Goal: Obtain resource: Obtain resource

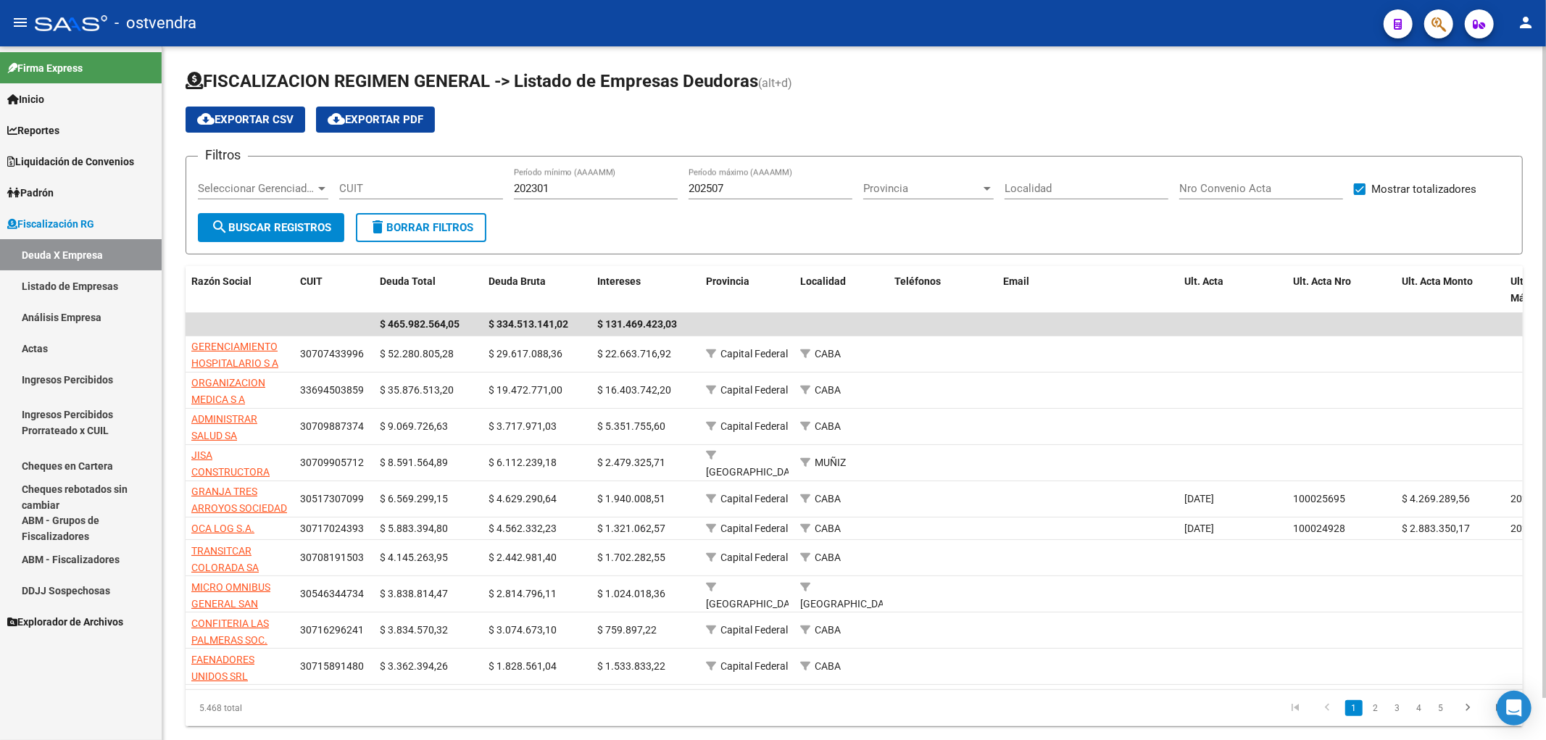
click at [439, 186] on input "CUIT" at bounding box center [421, 188] width 164 height 13
paste input "30-71186406-3"
type input "30-71186406-3"
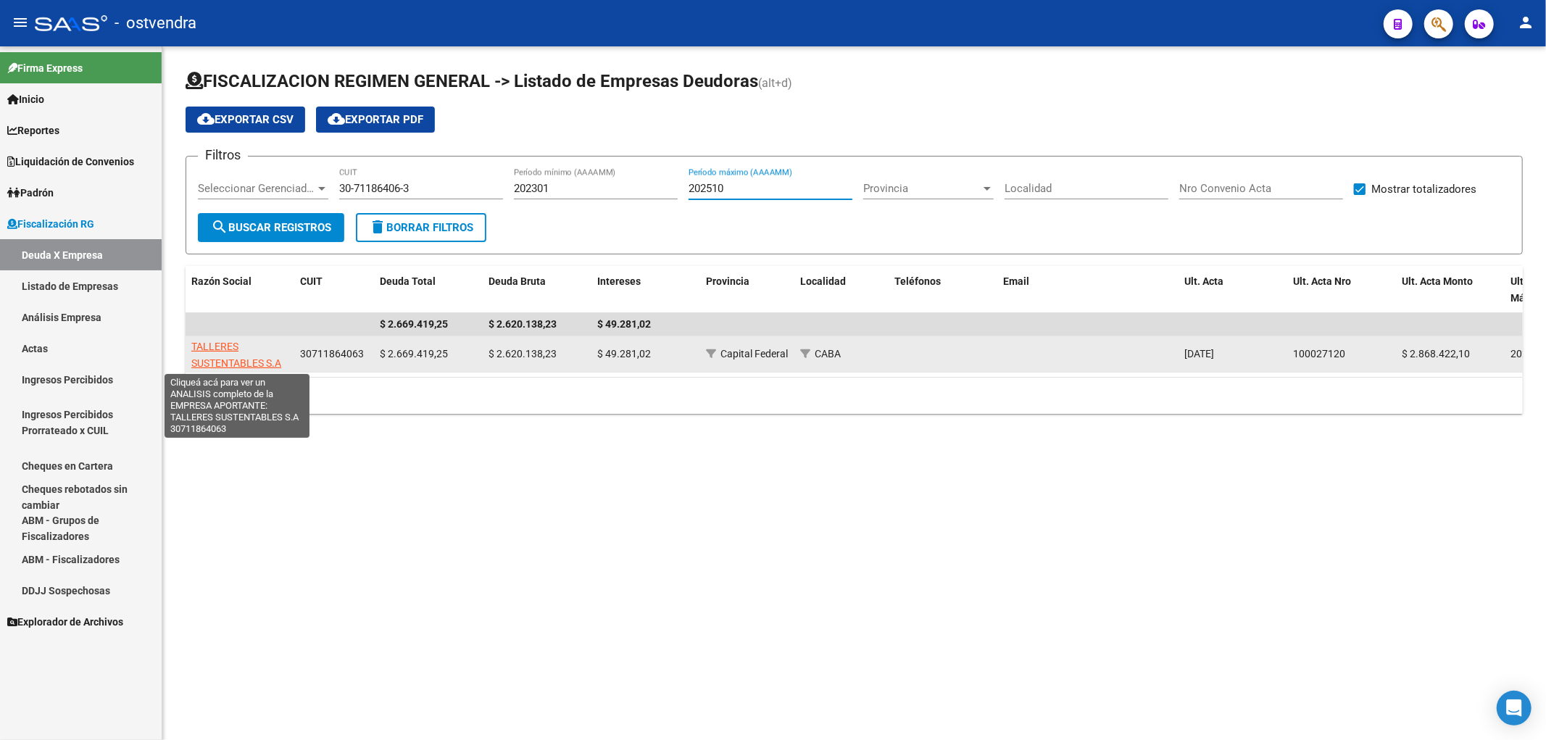
type input "202510"
click at [227, 365] on span "TALLERES SUSTENTABLES S.A" at bounding box center [236, 355] width 90 height 28
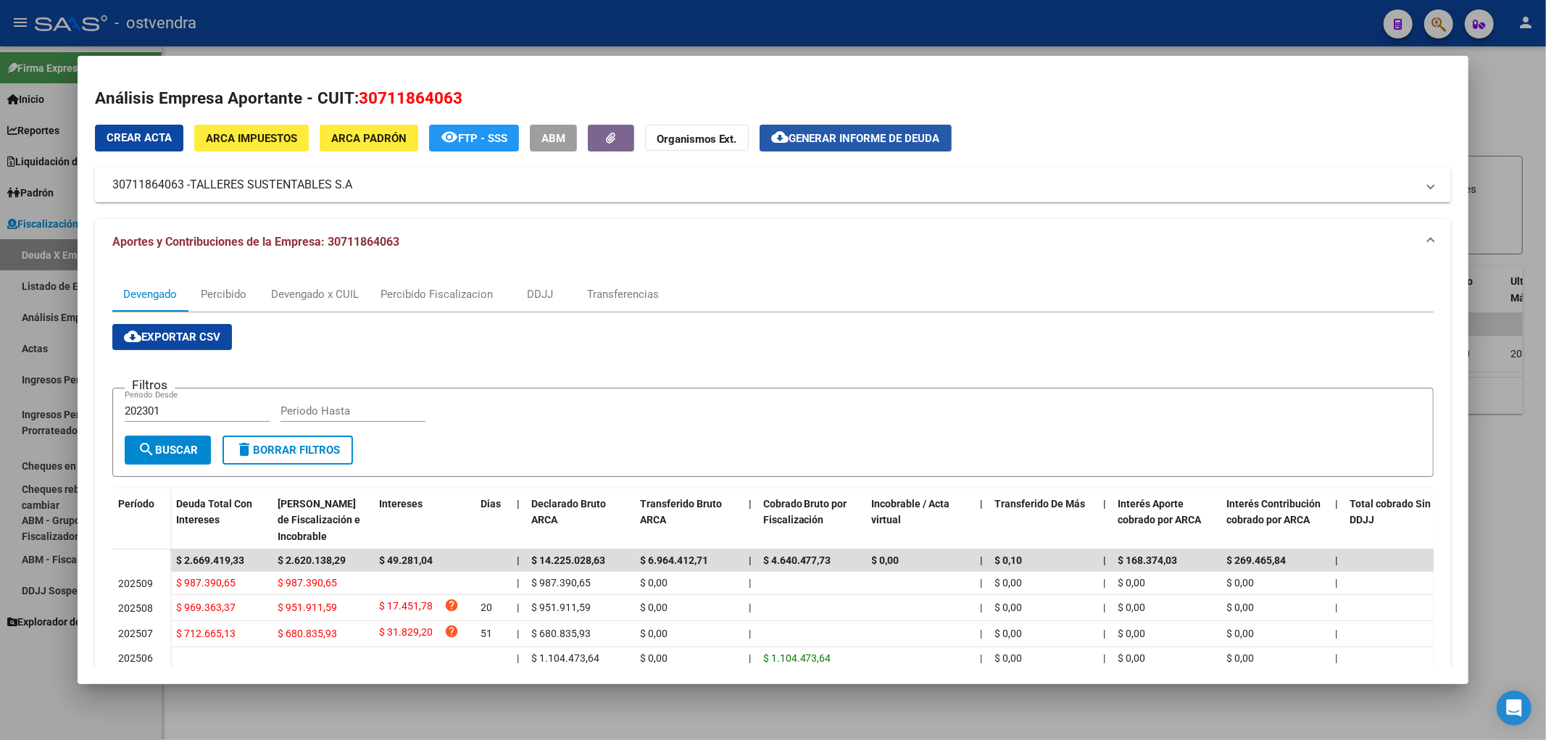
click at [850, 147] on button "cloud_download Generar informe de deuda" at bounding box center [856, 138] width 192 height 27
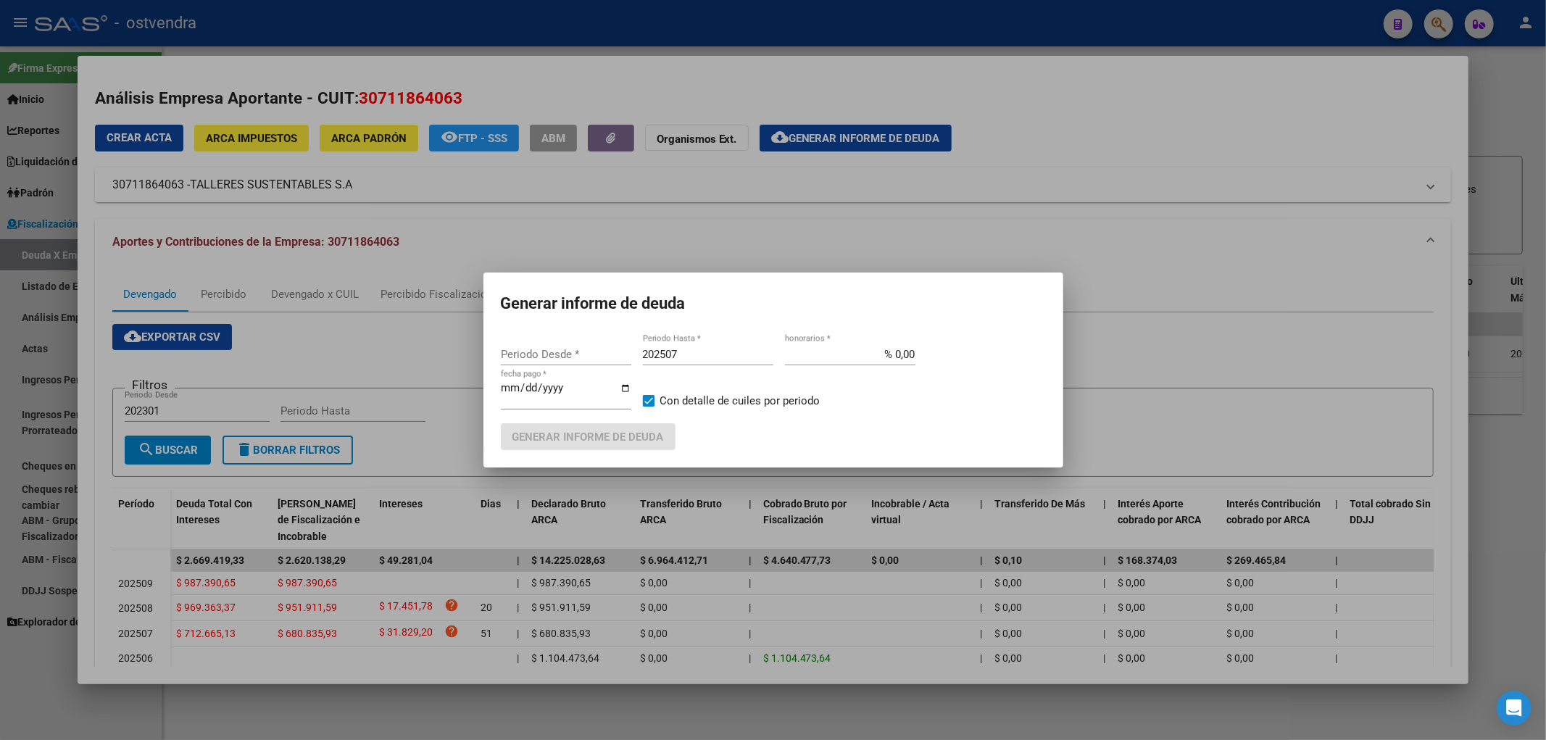
type input "202507"
click at [718, 360] on input "202507" at bounding box center [708, 354] width 131 height 13
type input "202510"
type input "[DATE]"
click at [631, 435] on span "Generar informe de deuda" at bounding box center [589, 437] width 152 height 13
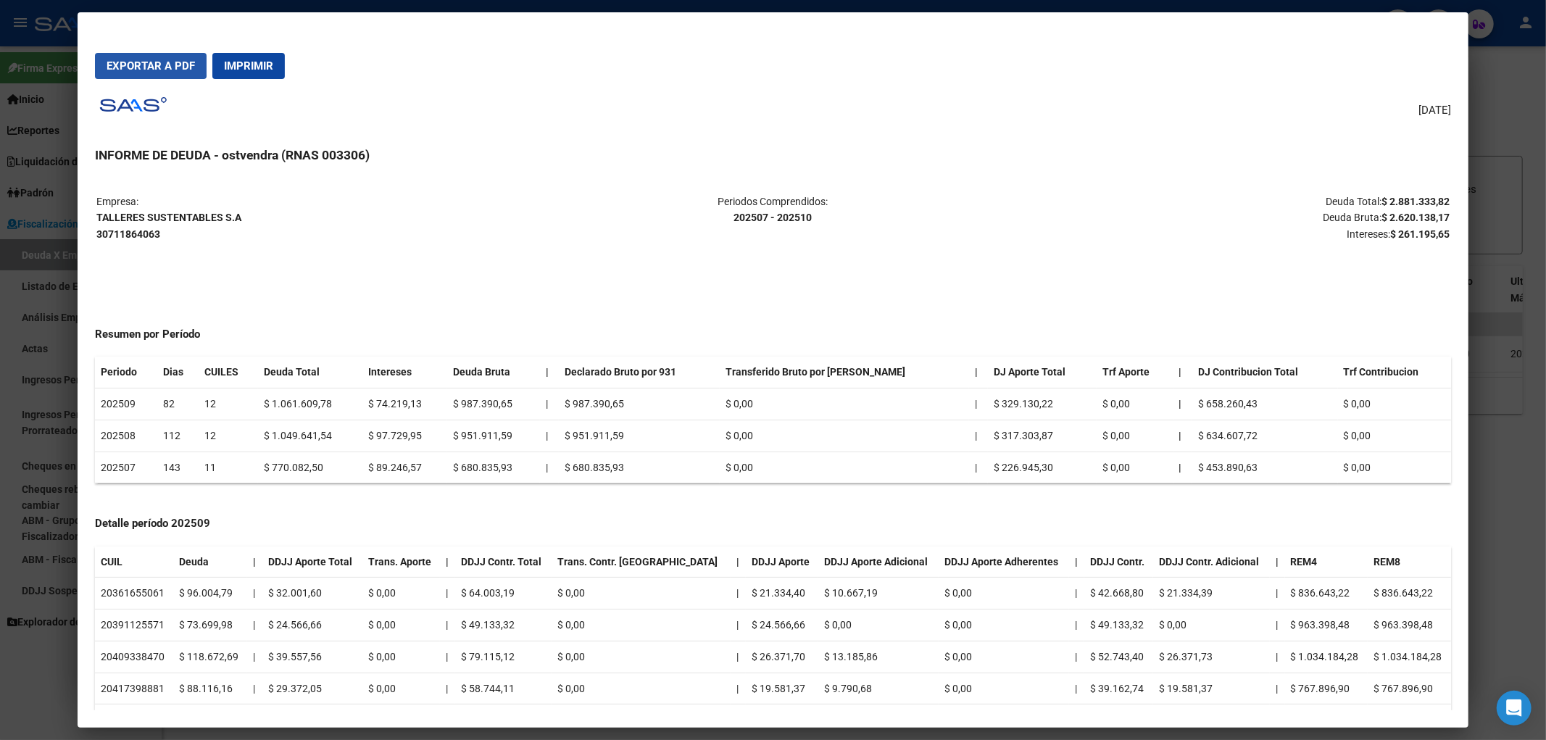
click at [124, 59] on span "Exportar a PDF" at bounding box center [151, 65] width 88 height 13
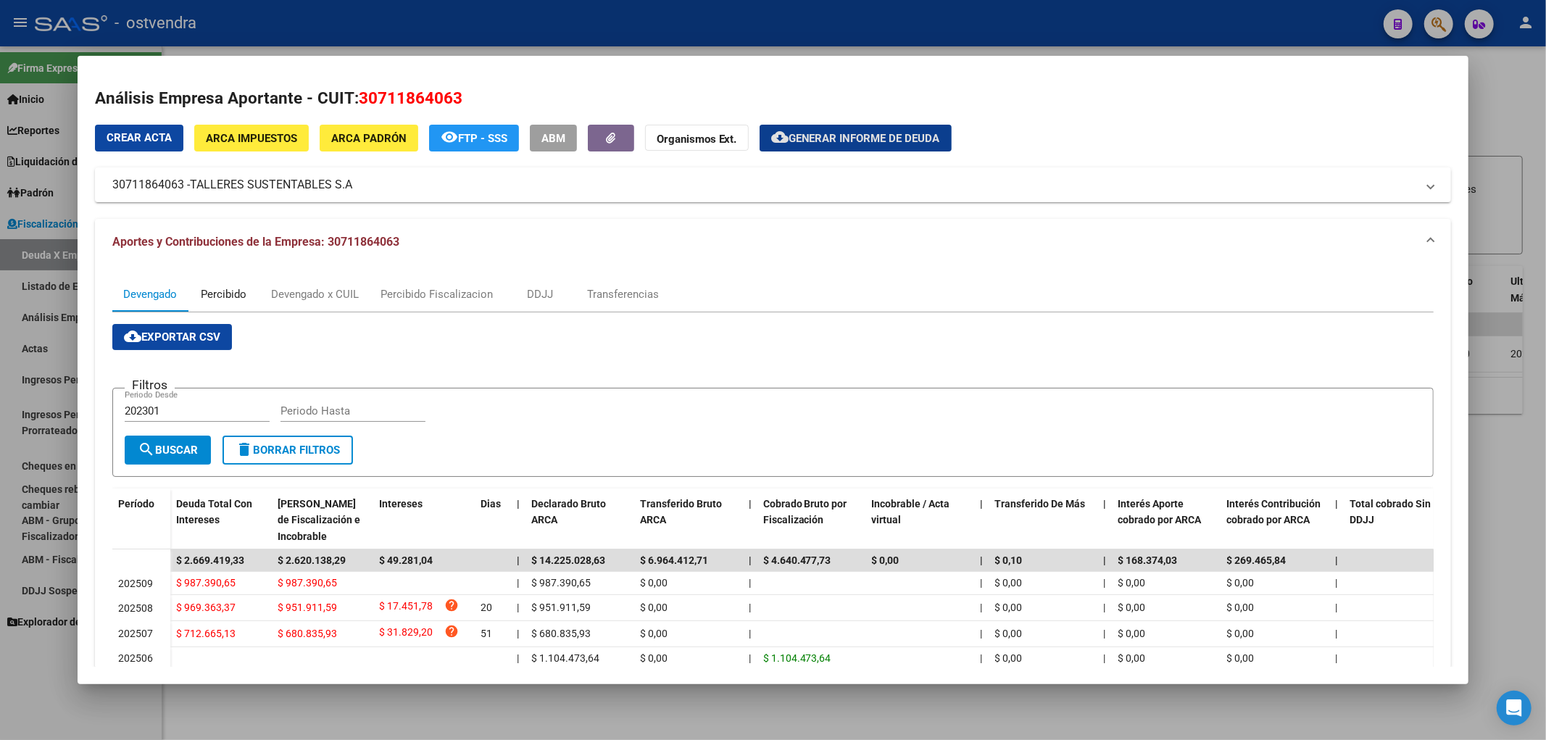
click at [225, 293] on div "Percibido" at bounding box center [224, 294] width 46 height 16
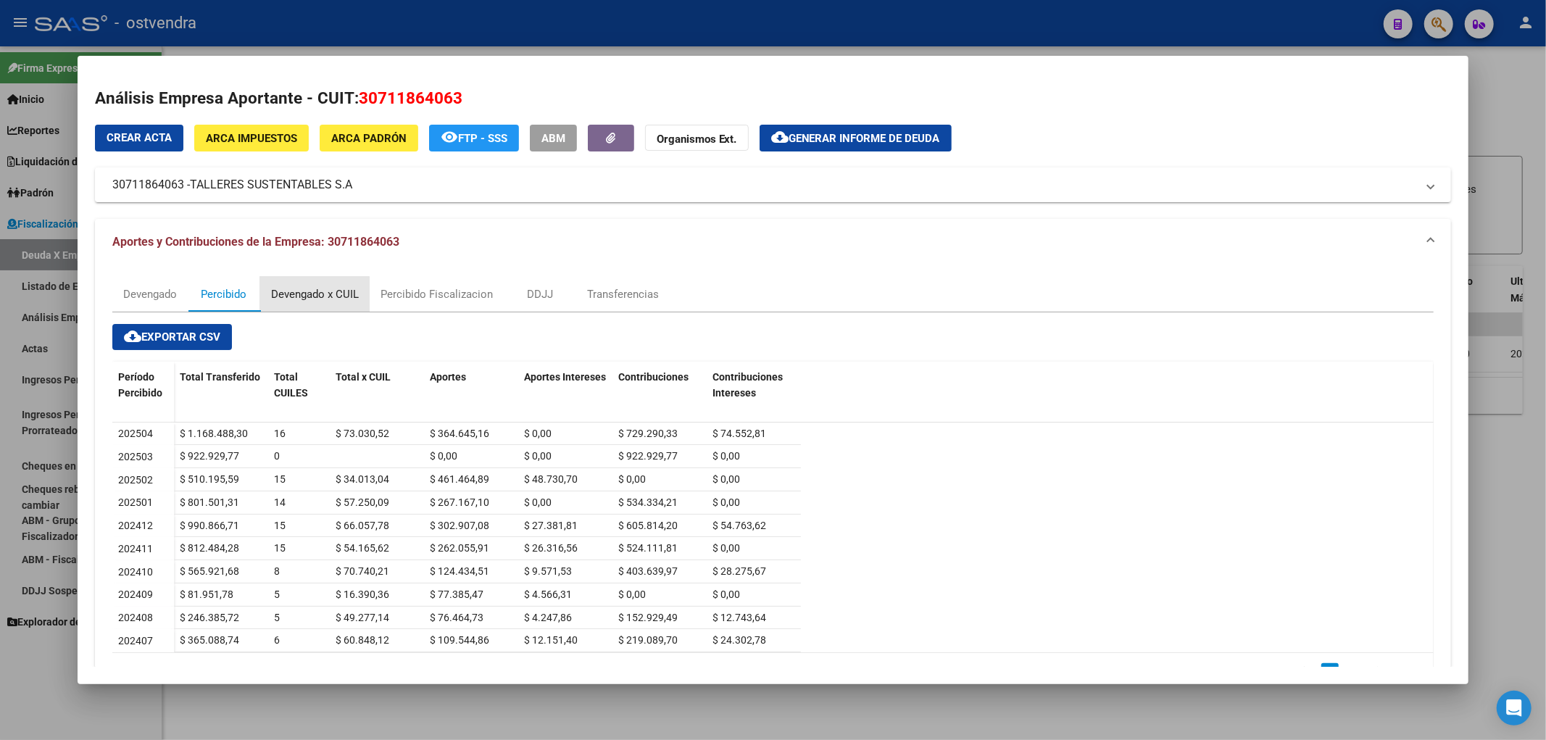
click at [310, 298] on div "Devengado x CUIL" at bounding box center [315, 294] width 88 height 16
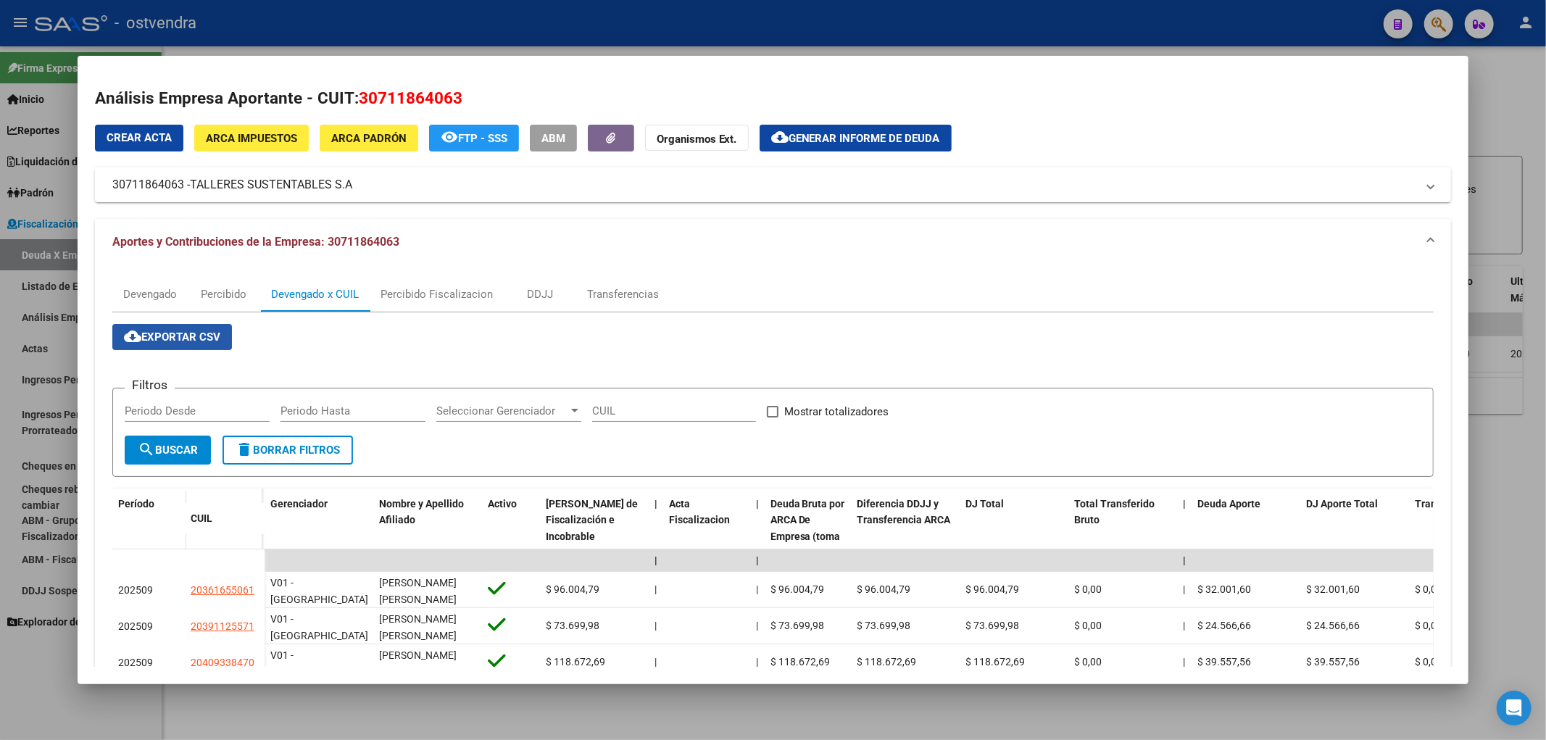
click at [167, 344] on button "cloud_download Exportar CSV" at bounding box center [172, 337] width 120 height 26
